Goal: Find specific page/section

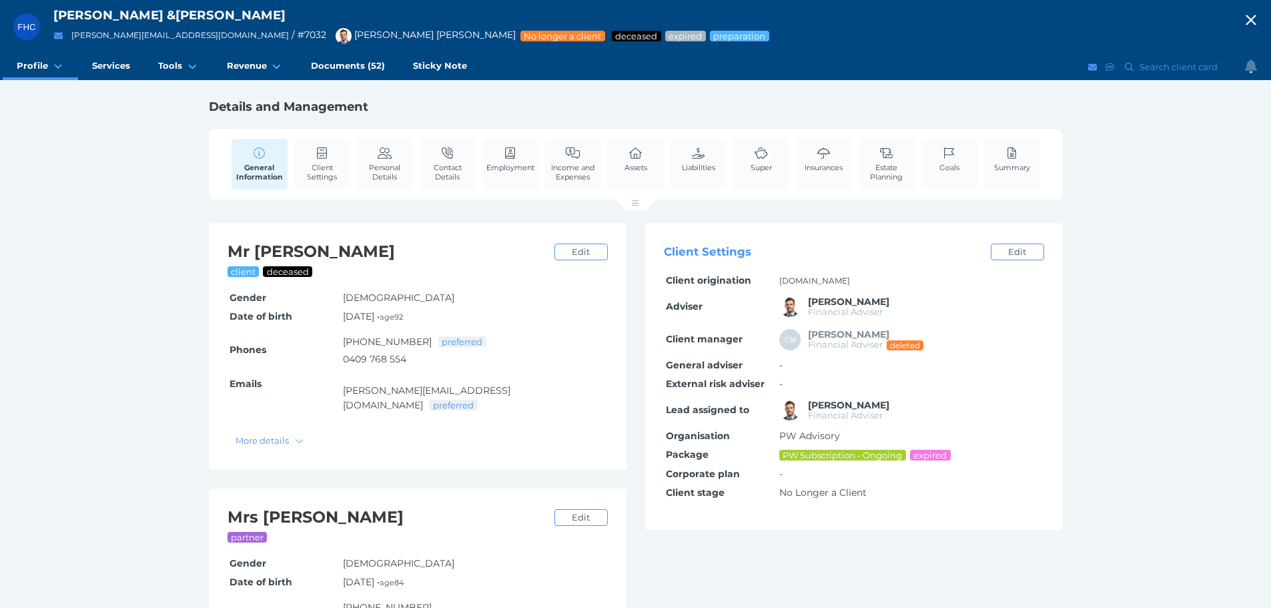
click at [1259, 17] on icon "button" at bounding box center [1251, 20] width 16 height 20
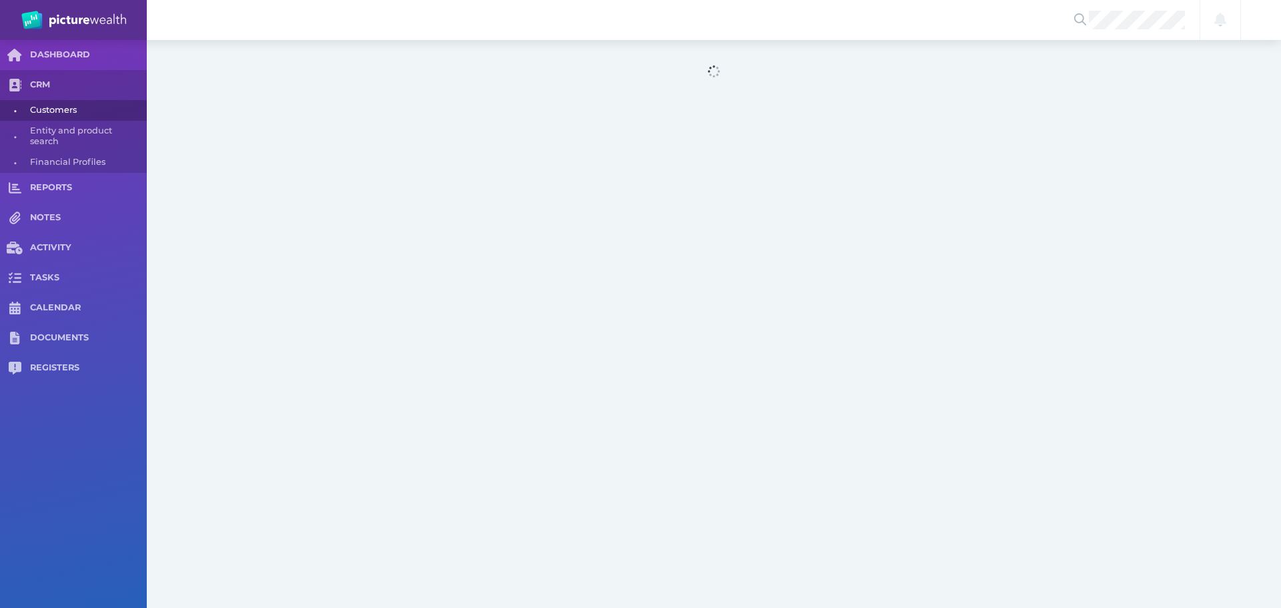
select select "25"
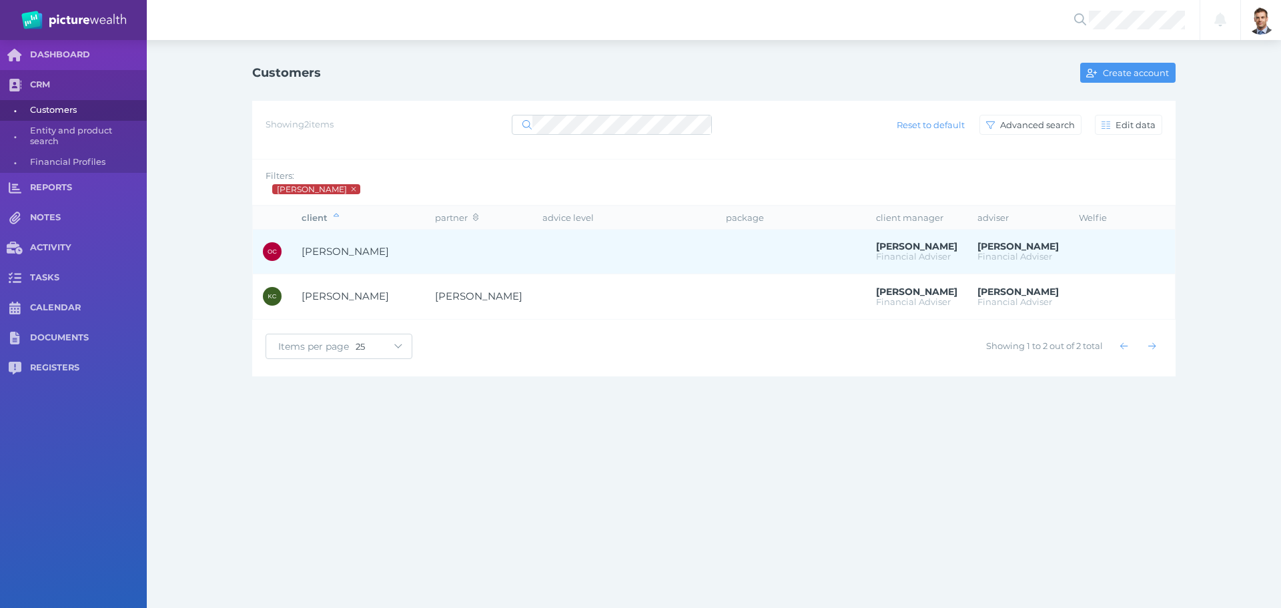
click at [326, 245] on span "[PERSON_NAME]" at bounding box center [345, 251] width 87 height 13
